Goal: Obtain resource: Download file/media

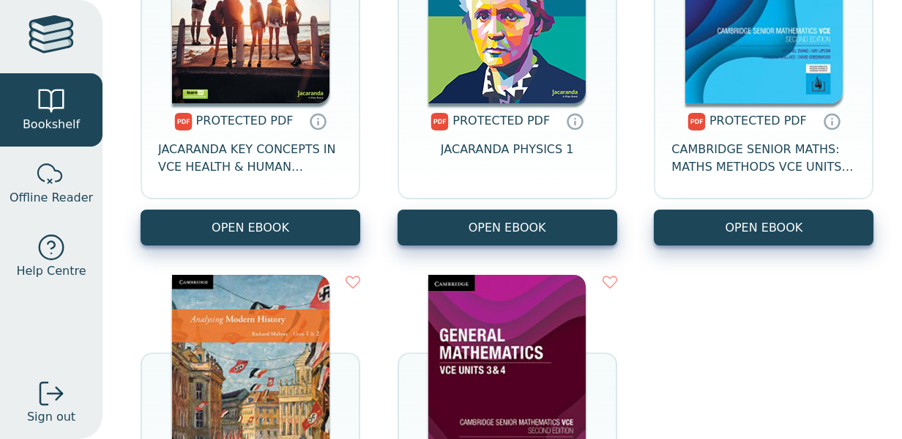
scroll to position [1129, 0]
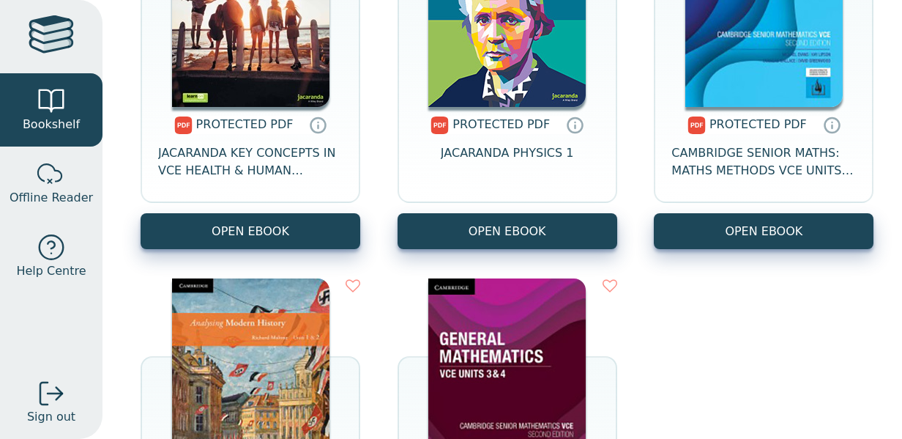
click at [520, 121] on span "PROTECTED PDF" at bounding box center [501, 124] width 97 height 14
click at [568, 127] on icon at bounding box center [576, 124] width 22 height 21
click at [453, 122] on div "PROTECTED PDF" at bounding box center [493, 125] width 125 height 18
click at [483, 162] on span "JACARANDA PHYSICS 1" at bounding box center [507, 161] width 133 height 35
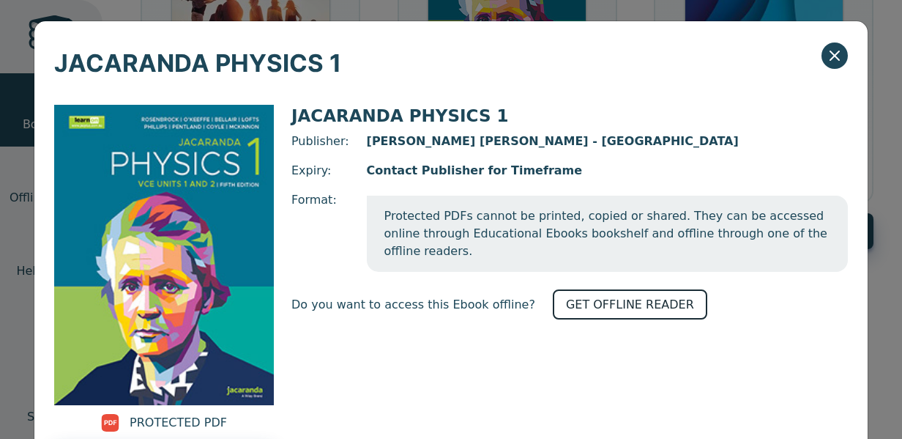
click at [614, 289] on link "GET OFFLINE READER" at bounding box center [630, 304] width 155 height 30
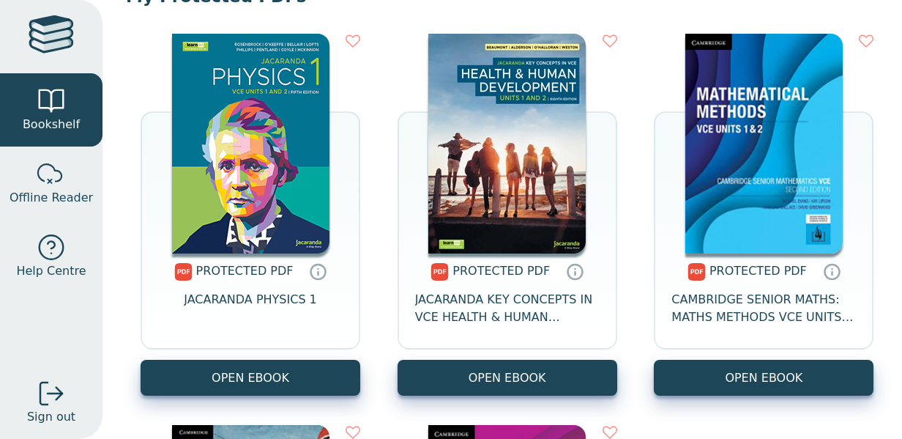
scroll to position [975, 0]
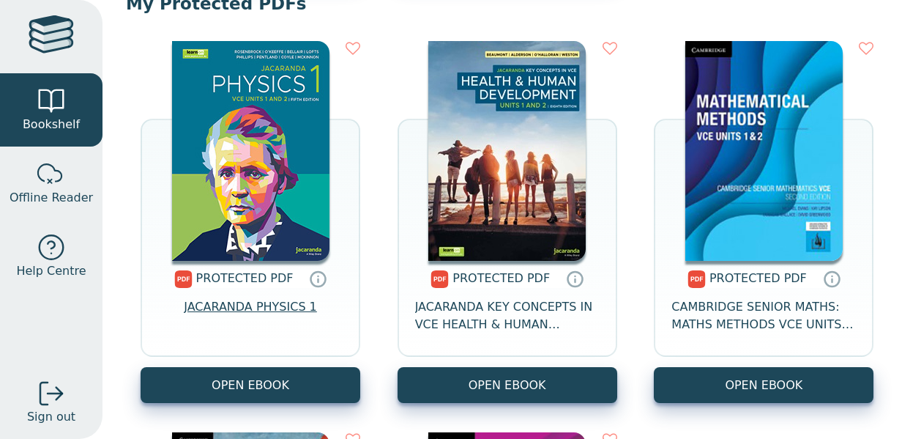
click at [268, 304] on span "JACARANDA PHYSICS 1" at bounding box center [250, 315] width 133 height 35
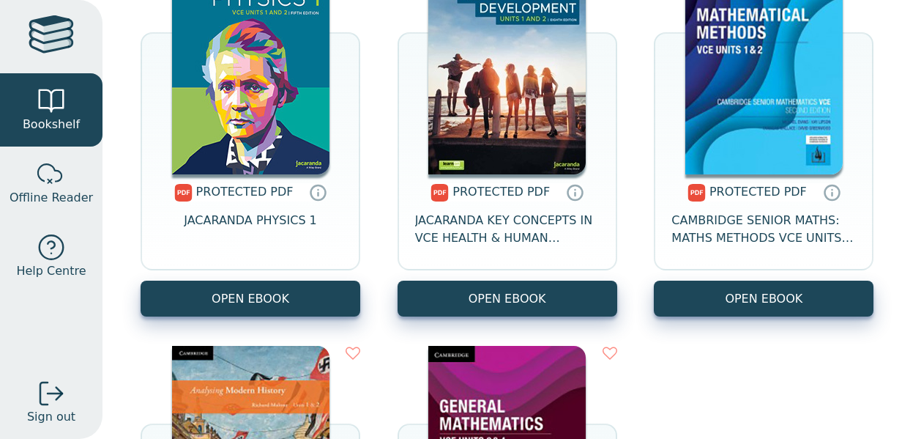
scroll to position [1069, 0]
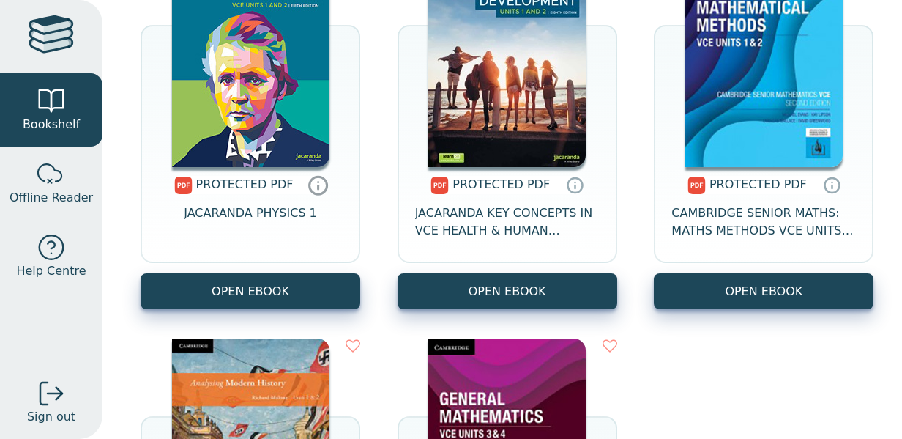
click at [319, 182] on icon at bounding box center [319, 182] width 0 height 0
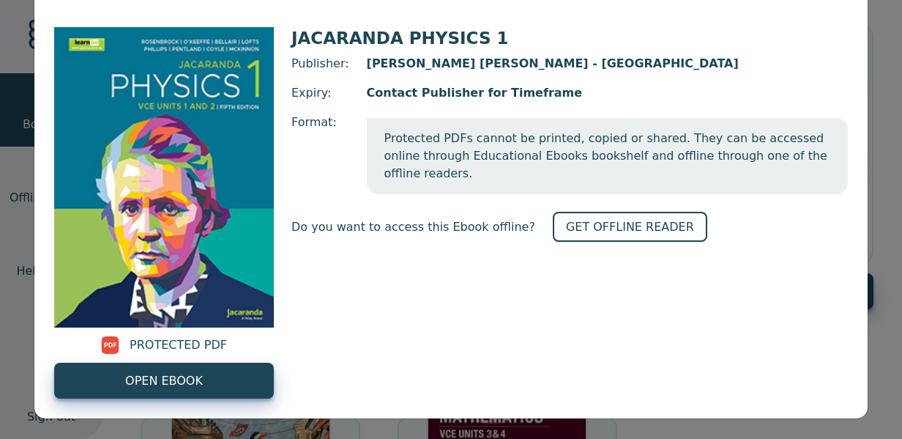
scroll to position [0, 0]
